Goal: Entertainment & Leisure: Browse casually

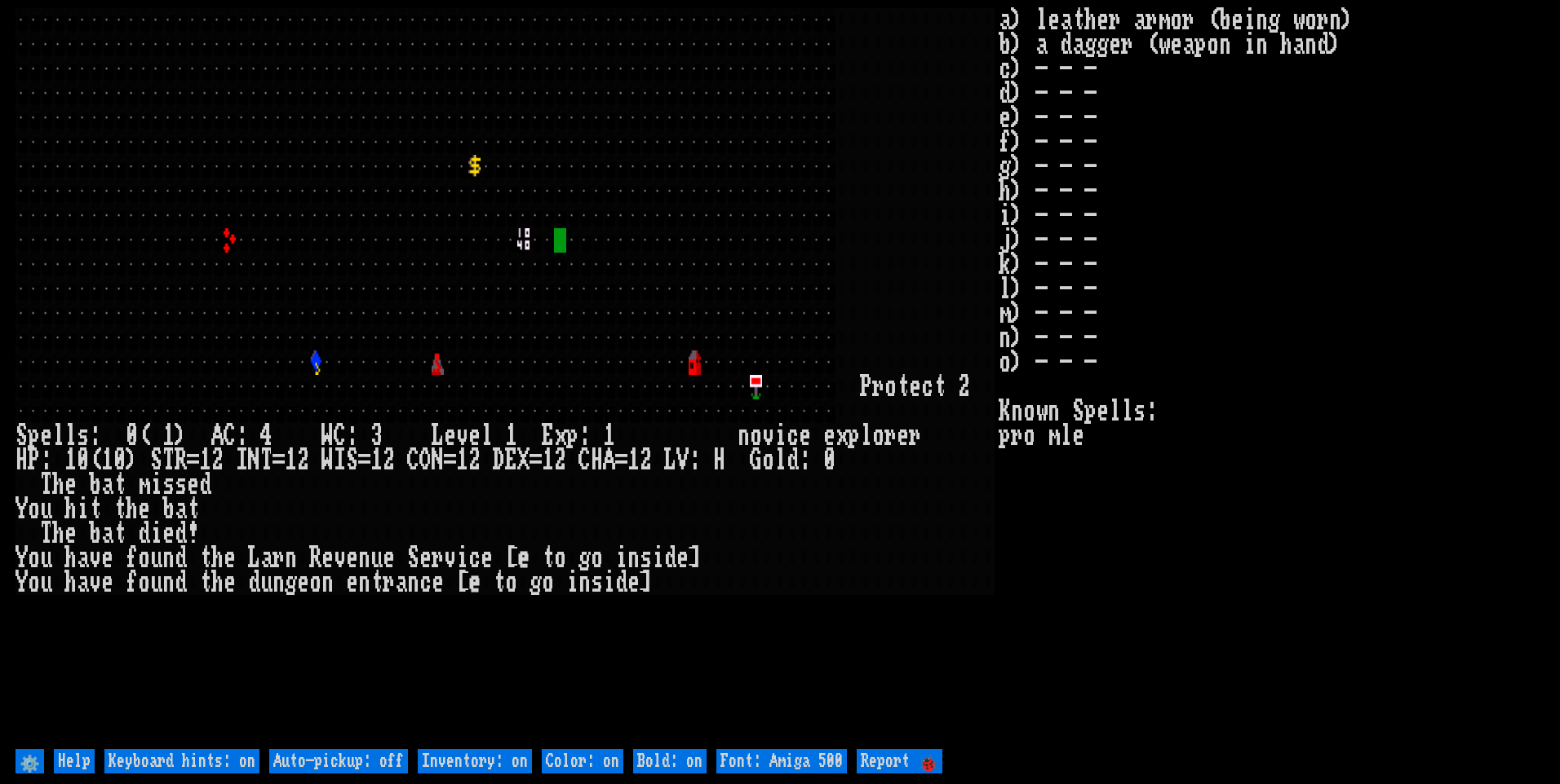
drag, startPoint x: 383, startPoint y: 761, endPoint x: 405, endPoint y: 761, distance: 22.0
click at [384, 761] on off "Auto-pickup: off" at bounding box center [338, 761] width 139 height 24
type off "Auto-pickup: on"
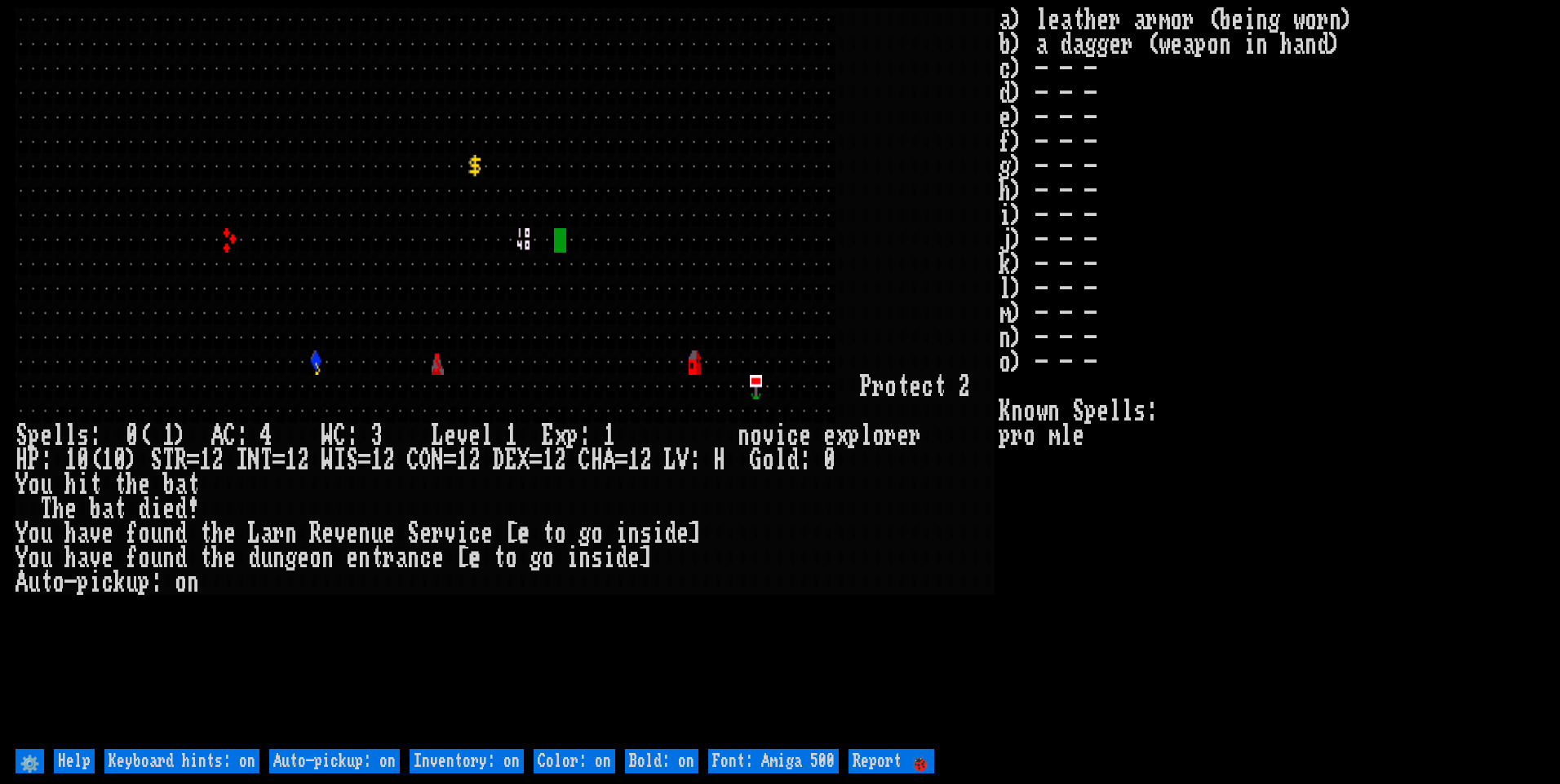
click at [445, 762] on on "Inventory: on" at bounding box center [467, 761] width 114 height 24
type on "Inventory: off"
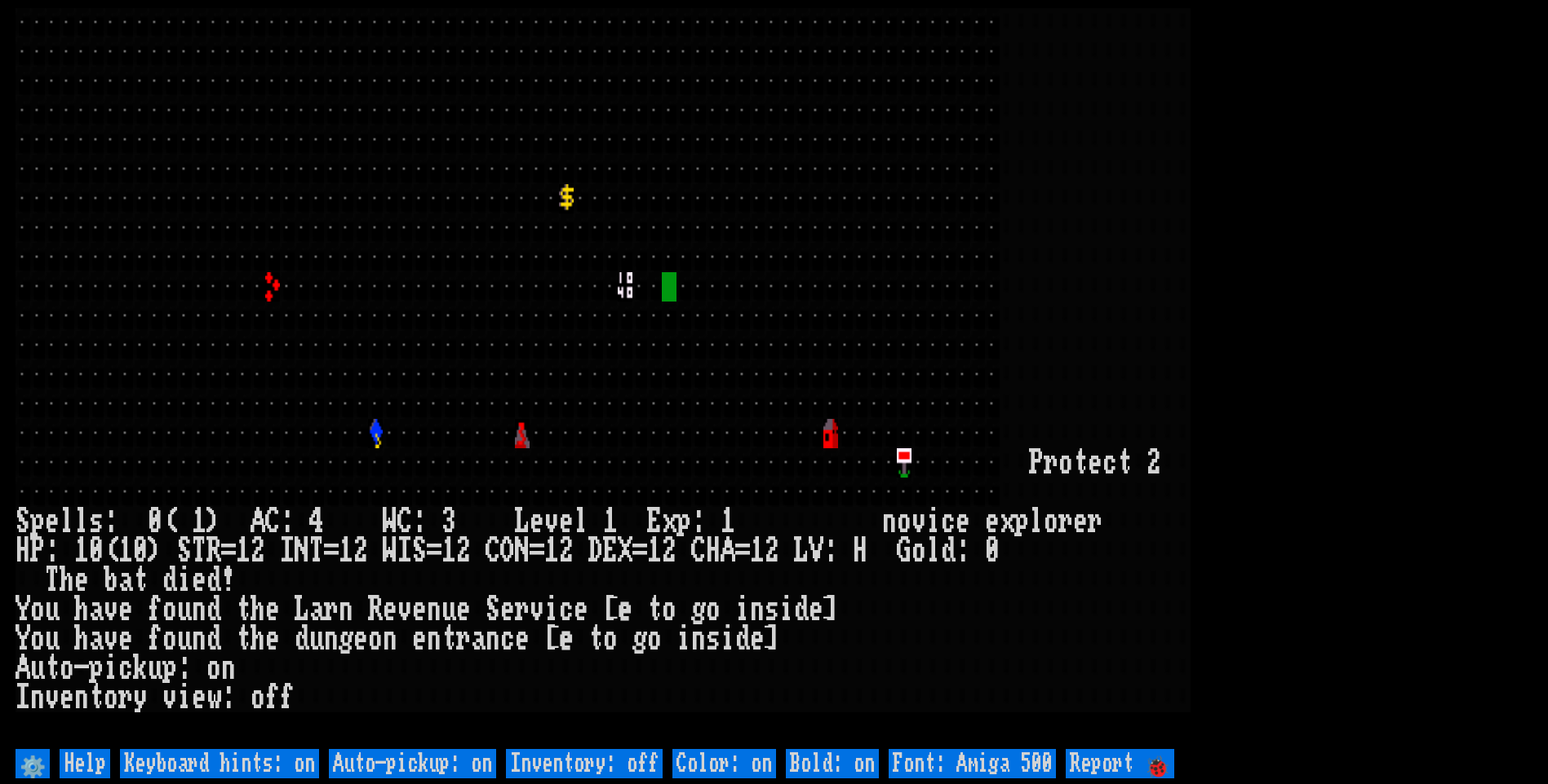
click at [1019, 766] on 500 "Font: Amiga 500" at bounding box center [971, 763] width 167 height 29
type 500 "Font: Amiga 1200"
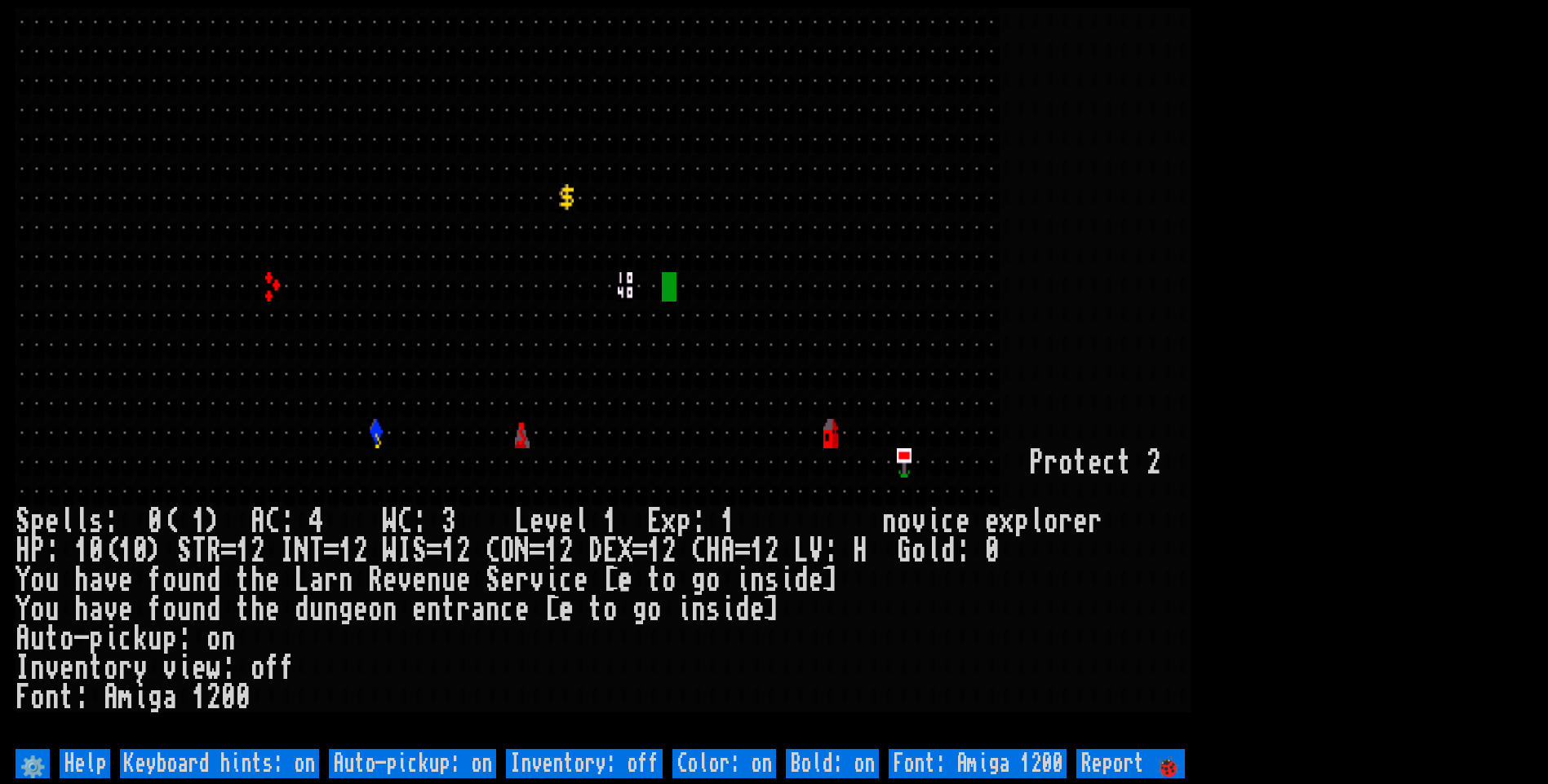
click at [1470, 378] on larn at bounding box center [774, 377] width 1517 height 737
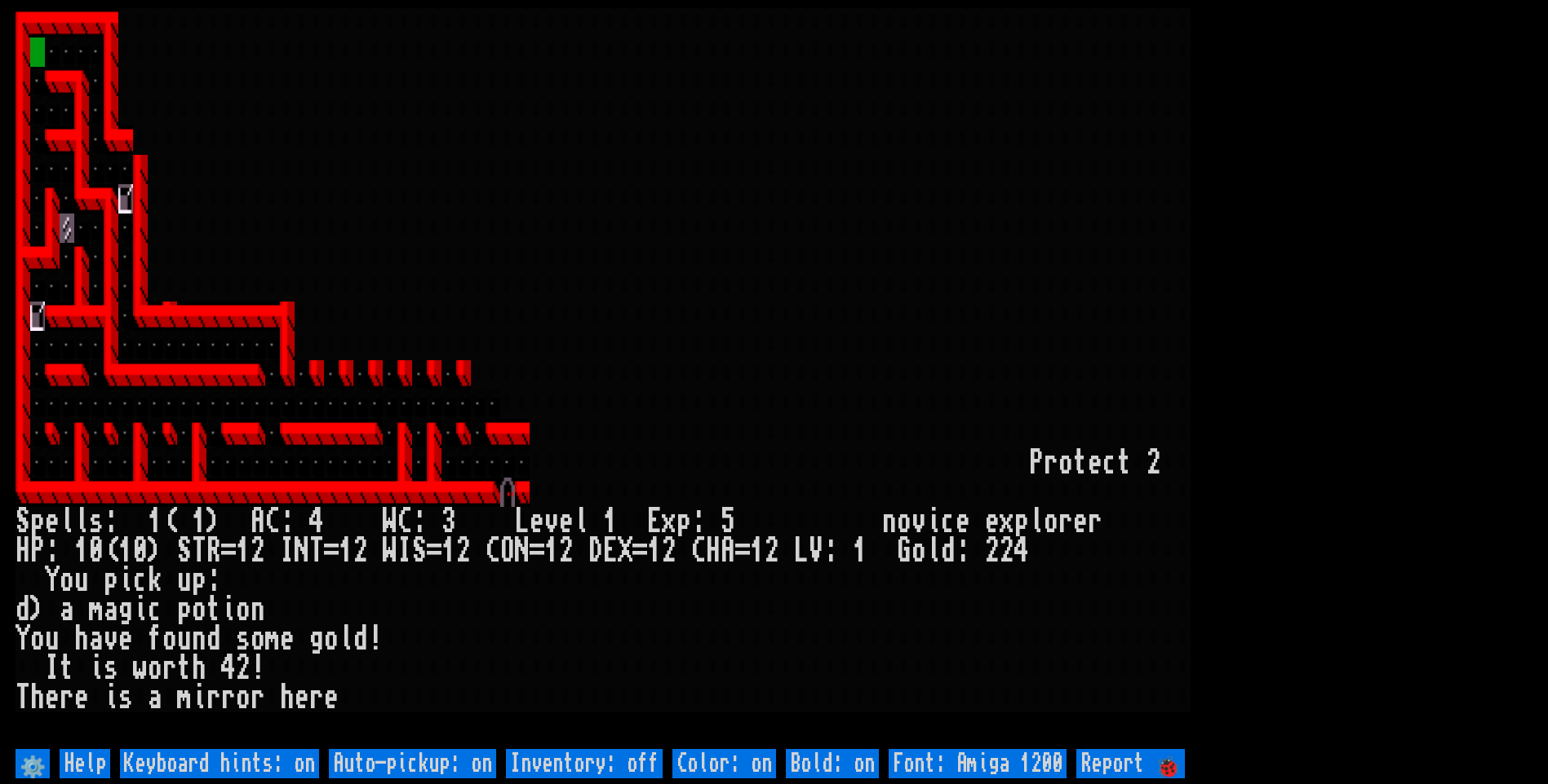
click at [1468, 362] on larn at bounding box center [774, 377] width 1517 height 737
